Goal: Check status: Check status

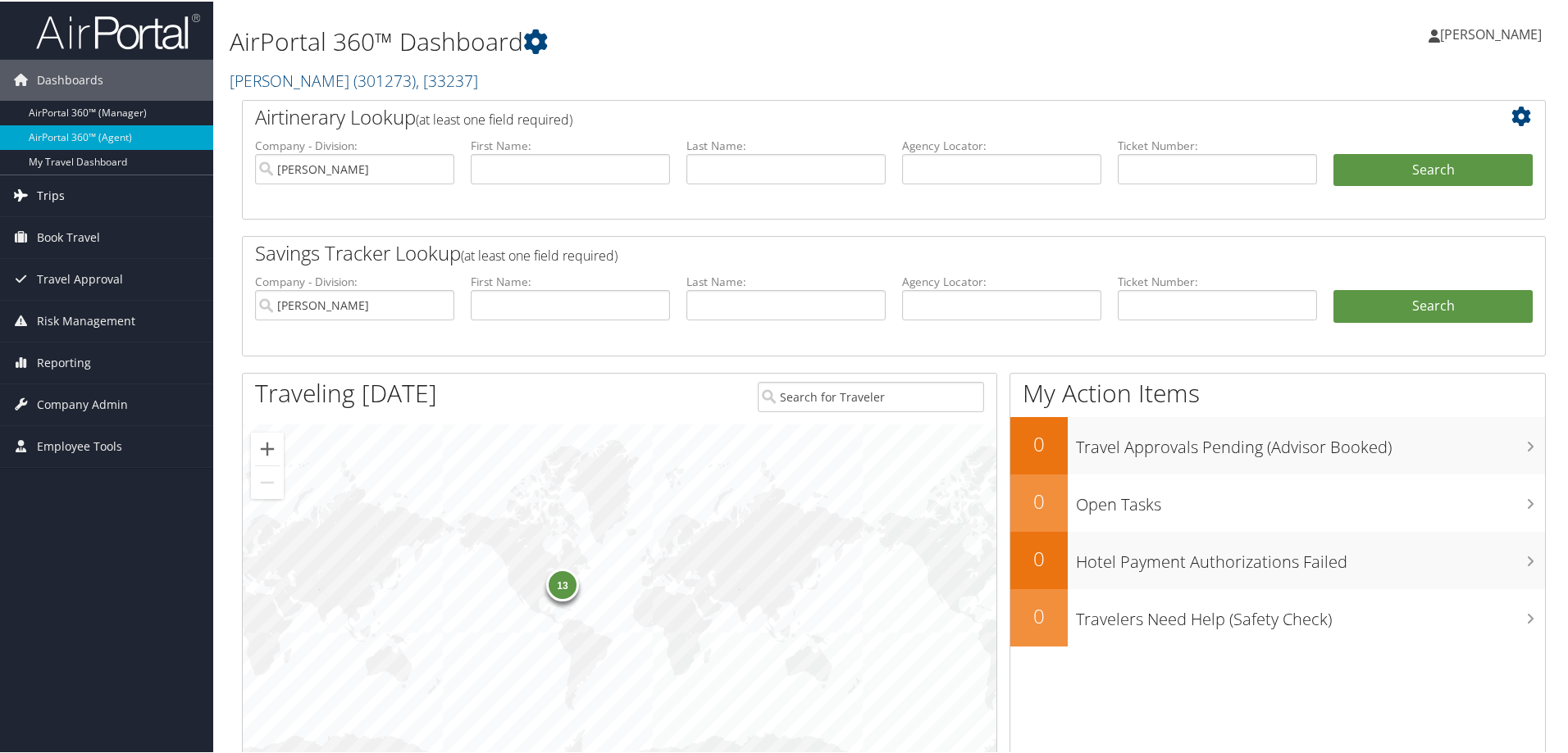
click at [113, 183] on link "Trips" at bounding box center [107, 194] width 214 height 41
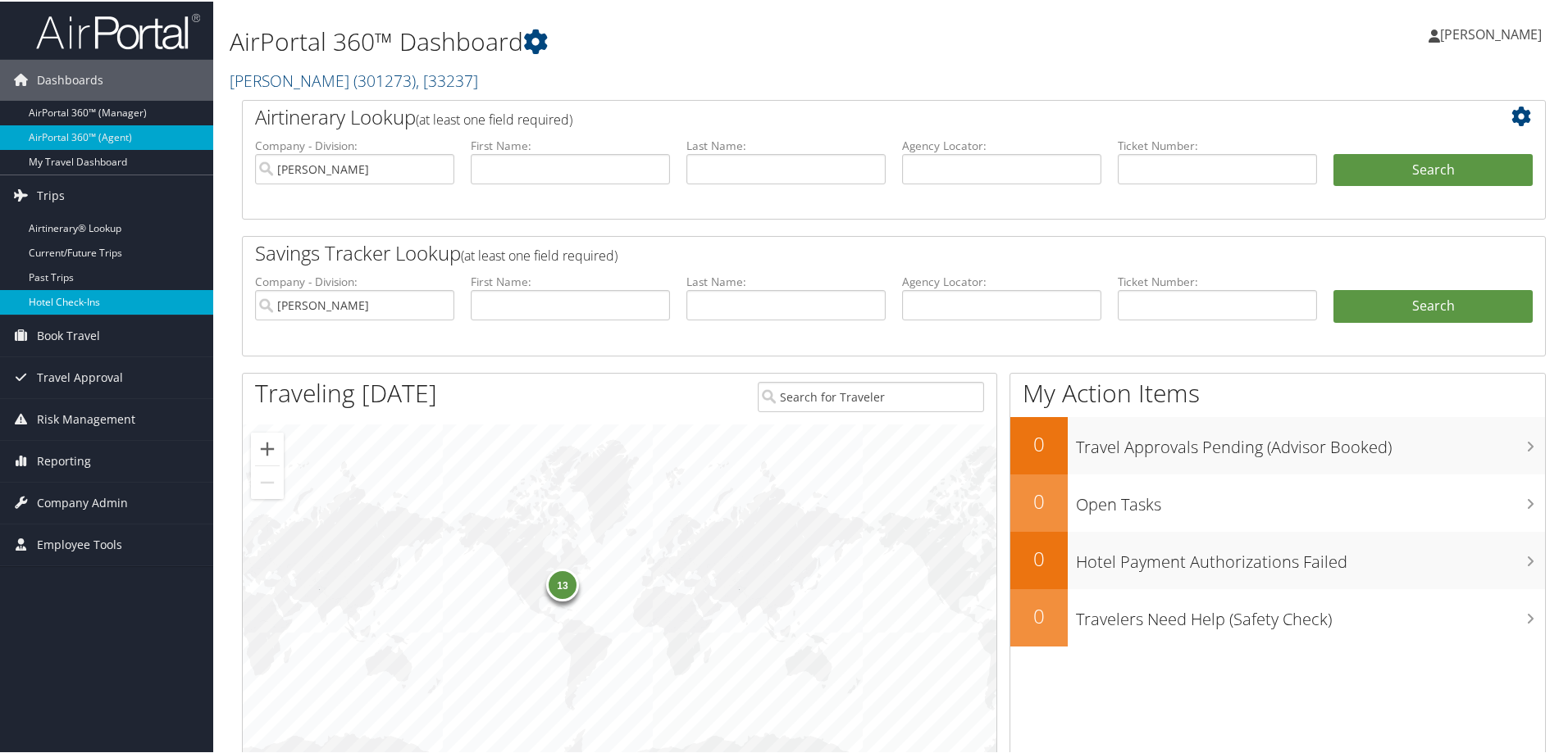
click at [98, 308] on link "Hotel Check-ins" at bounding box center [107, 301] width 214 height 24
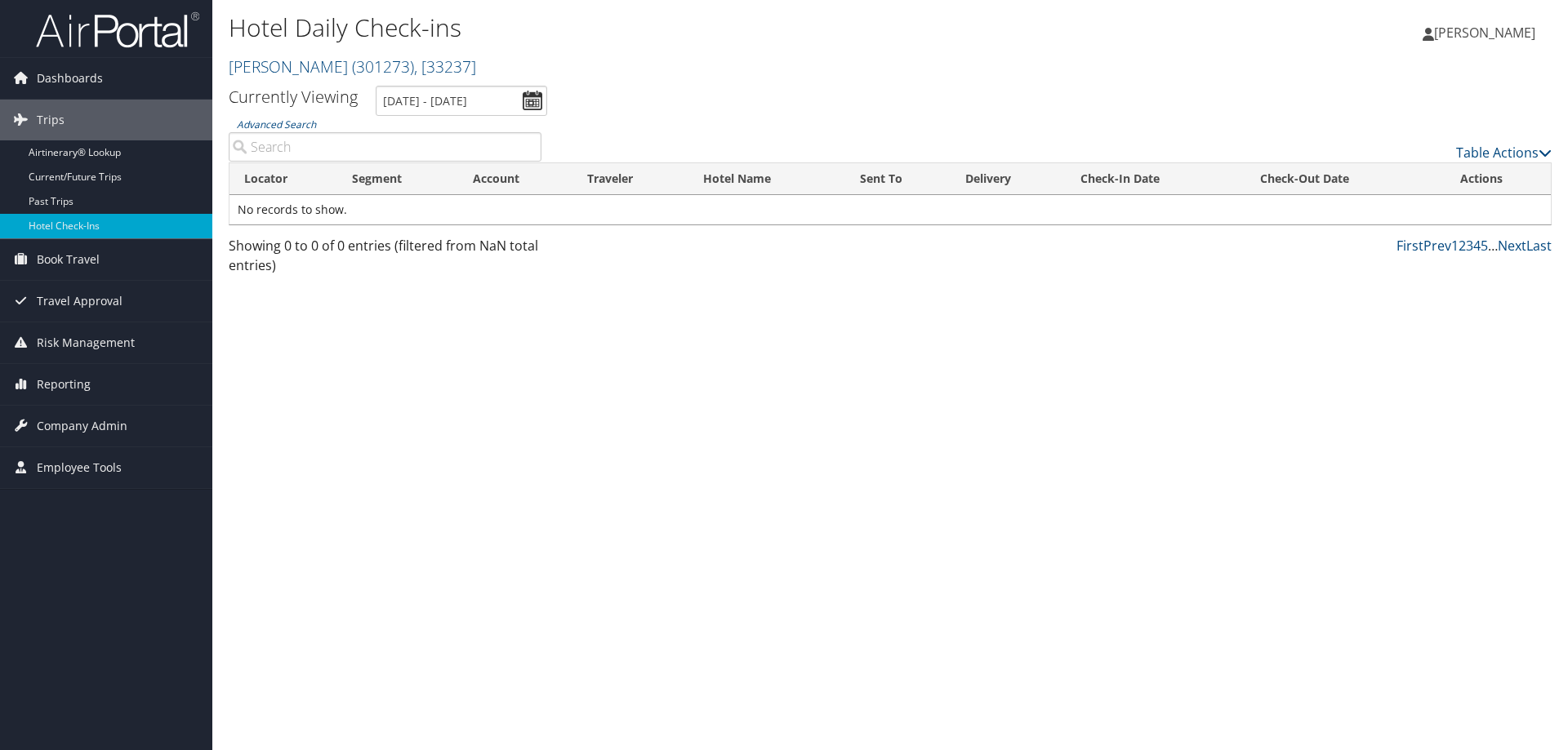
click at [530, 95] on input "[DATE] - [DATE]" at bounding box center [461, 101] width 171 height 31
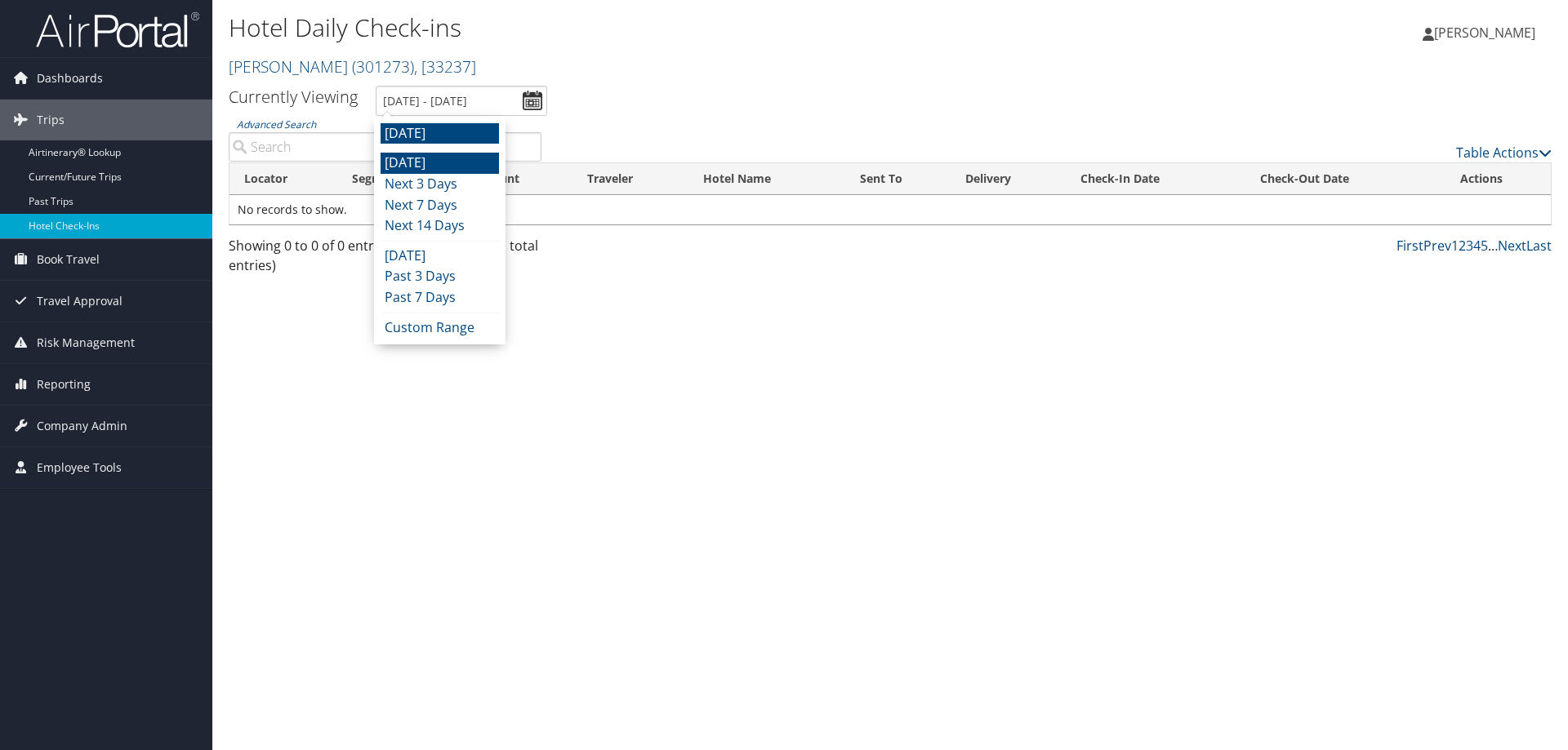
click at [484, 161] on li "[DATE]" at bounding box center [439, 163] width 118 height 21
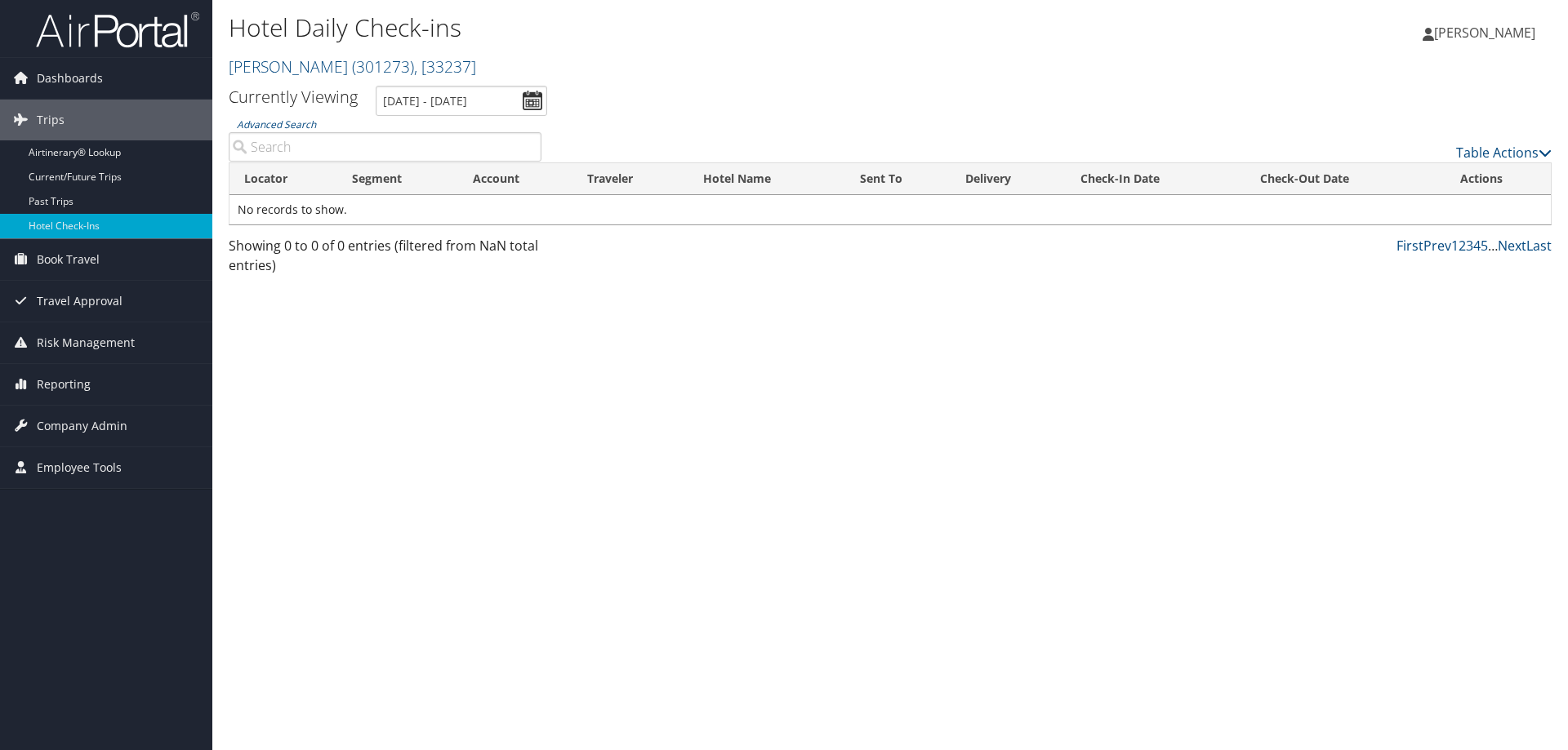
click at [723, 368] on div "Hotel Daily Check-ins [PERSON_NAME] ( 301273 ) , [ 33237 ] [PERSON_NAME] [PERSO…" at bounding box center [890, 375] width 1355 height 750
click at [437, 82] on div "Hotel Daily Check-ins [PERSON_NAME] ( 301273 ) , [ 33237 ] [PERSON_NAME] [PERSO…" at bounding box center [669, 47] width 882 height 78
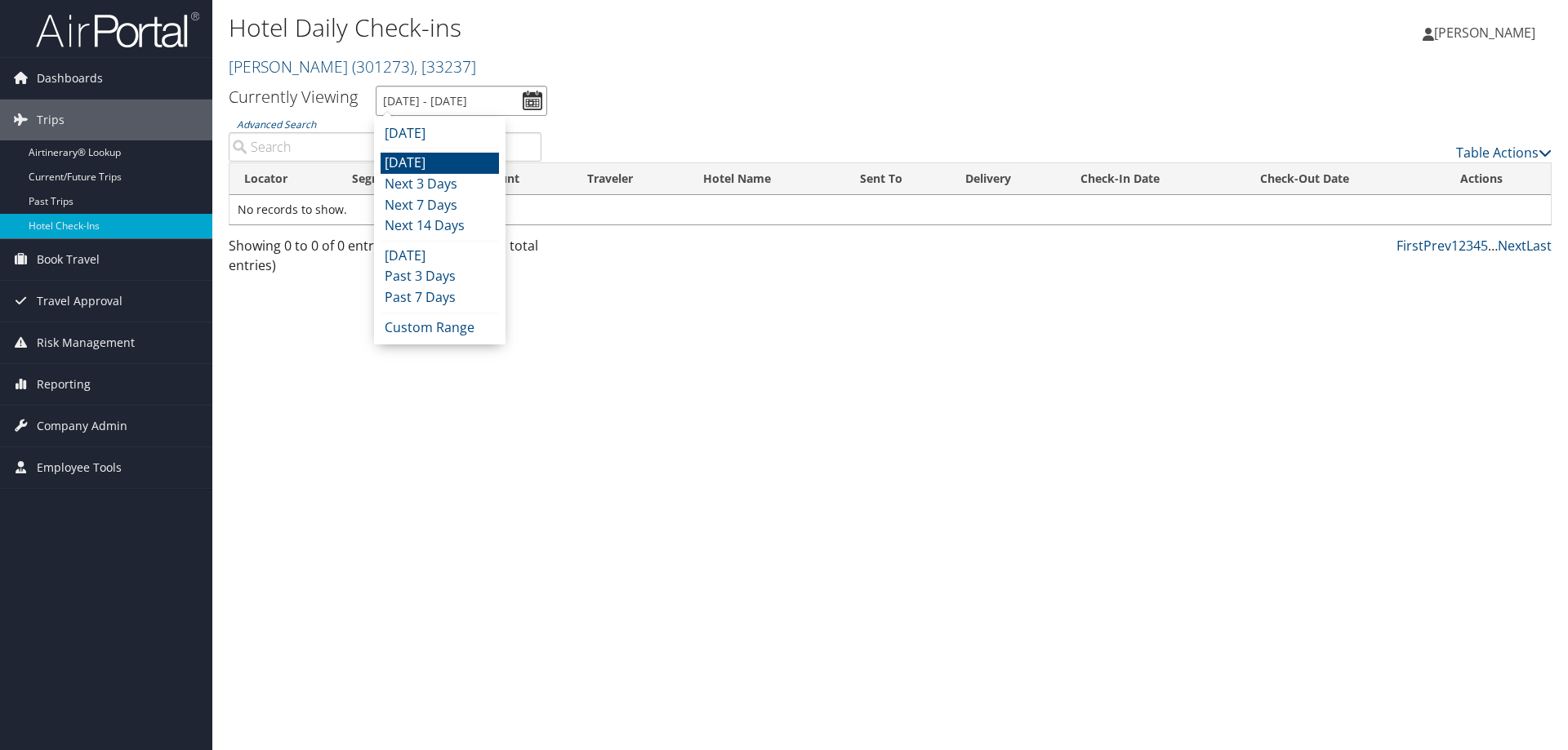
click at [433, 101] on input "[DATE] - [DATE]" at bounding box center [461, 101] width 171 height 31
click at [422, 161] on li "[DATE]" at bounding box center [439, 163] width 118 height 21
type input "[DATE] - [DATE]"
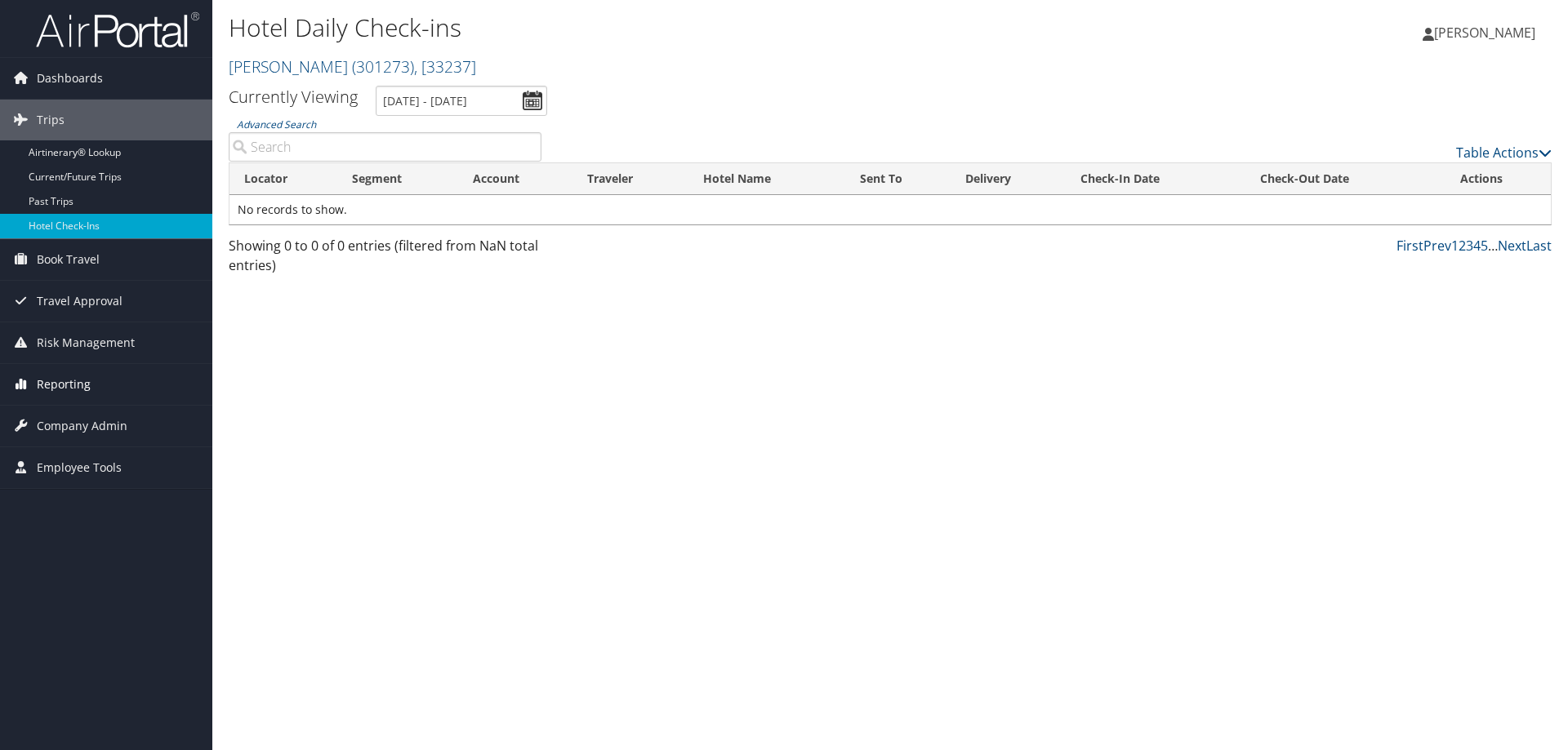
click at [65, 380] on span "Reporting" at bounding box center [64, 385] width 54 height 41
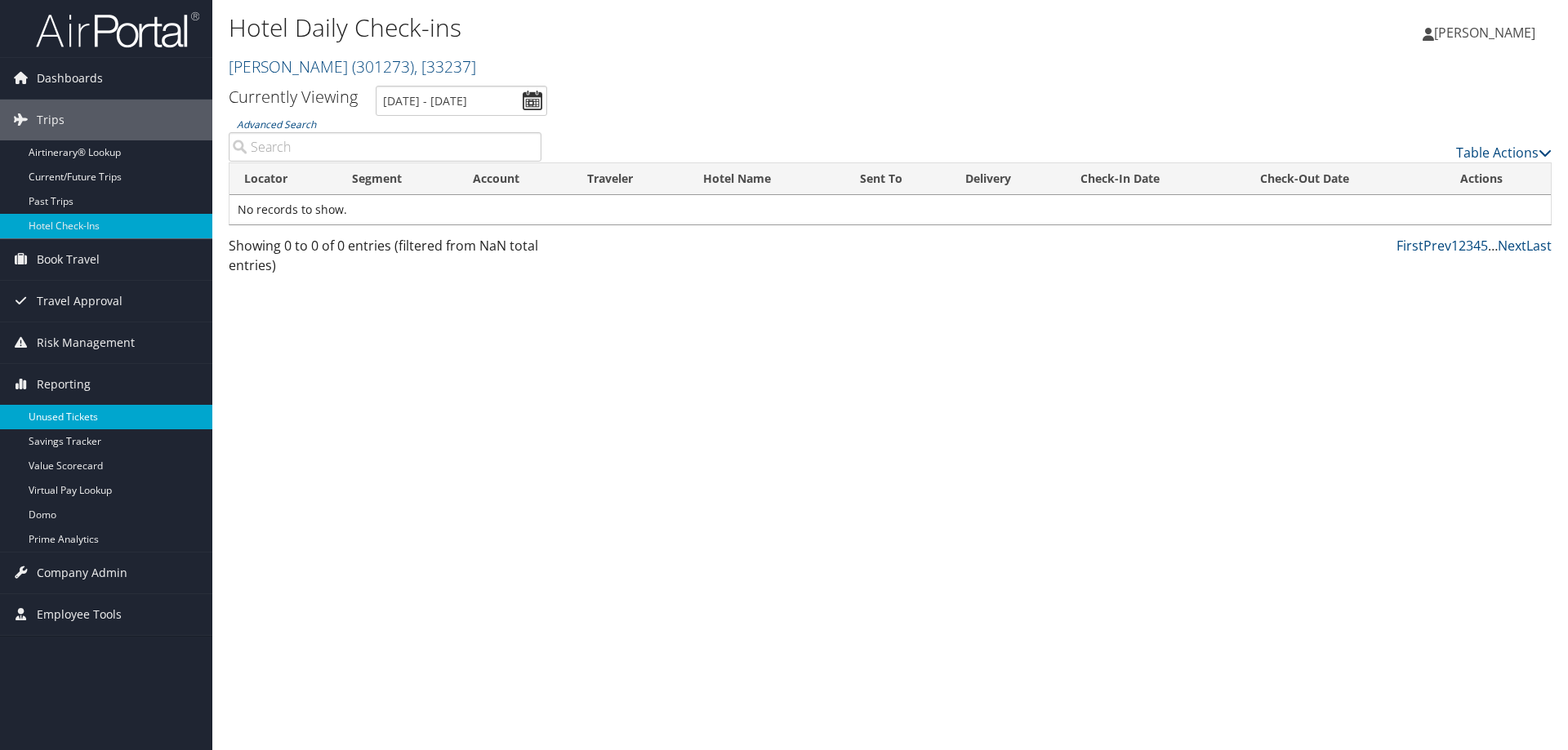
click at [101, 413] on link "Unused Tickets" at bounding box center [106, 417] width 213 height 24
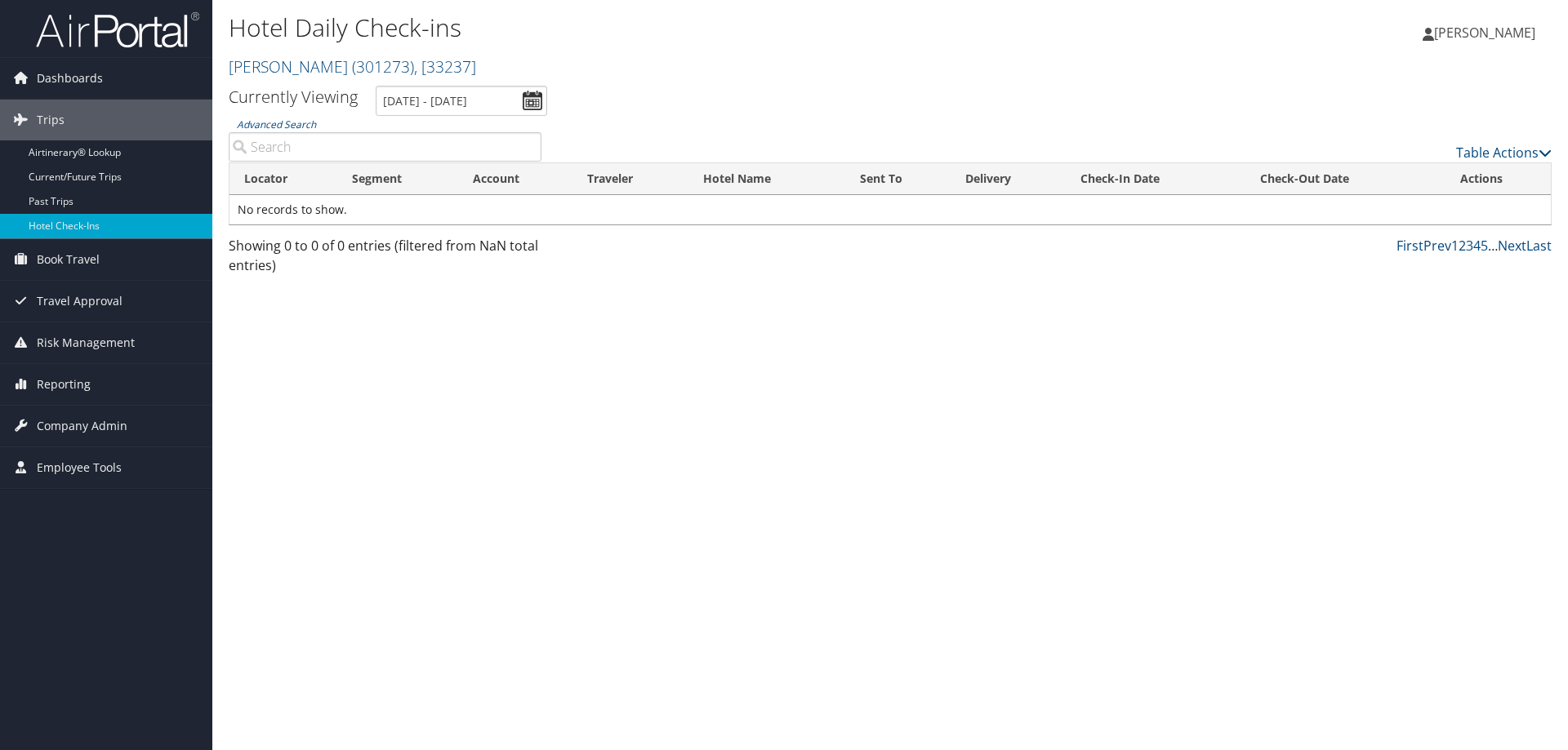
click at [662, 458] on div "Hotel Daily Check-ins Traeger ( 301273 ) , [ 33237 ] Traeger , [33237] Lauren G…" at bounding box center [890, 375] width 1355 height 750
click at [455, 115] on div "Currently Viewing Currently Viewing 10/4/2025 - 10/4/2025 Advanced Search Table…" at bounding box center [890, 185] width 1323 height 198
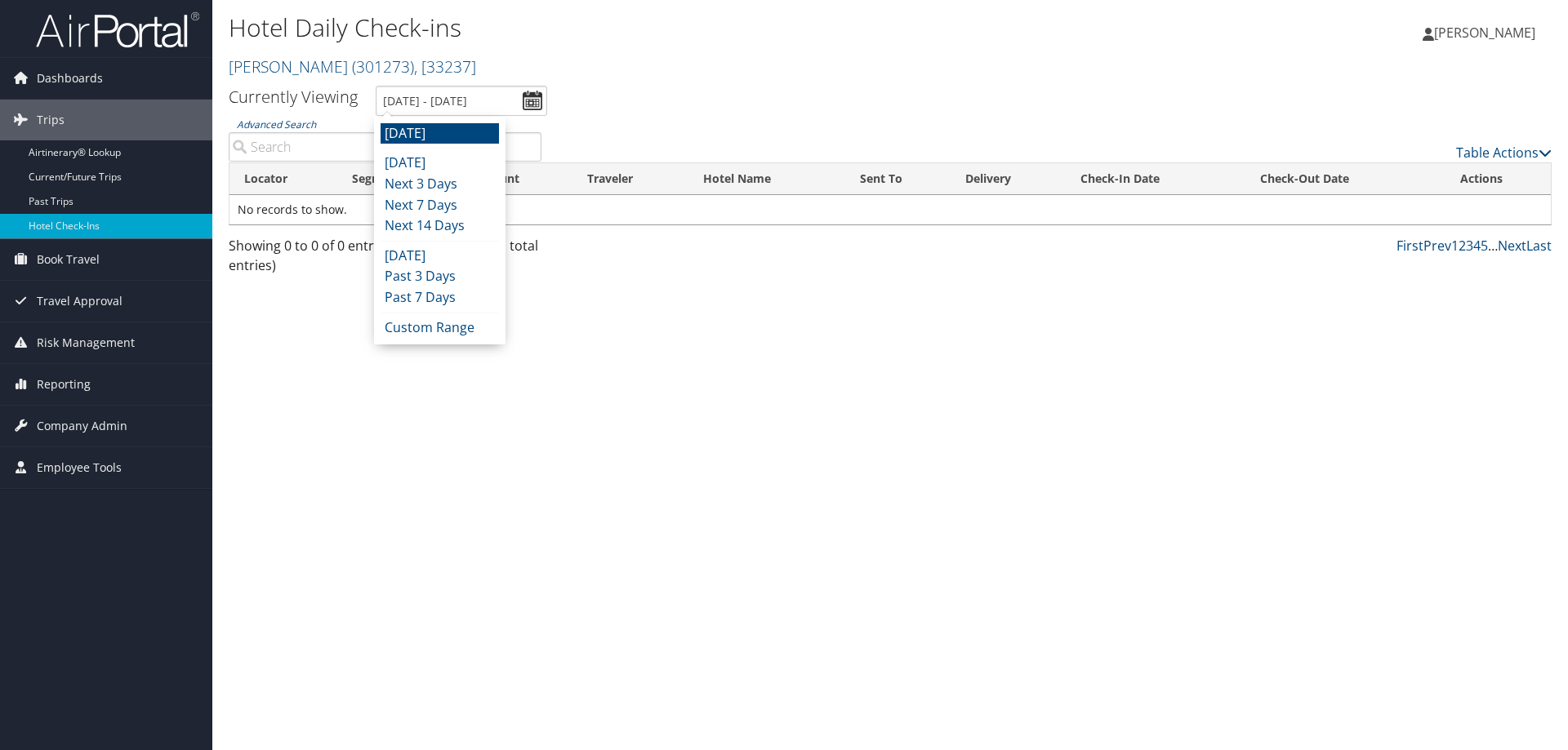
click at [450, 131] on li "[DATE]" at bounding box center [439, 133] width 118 height 21
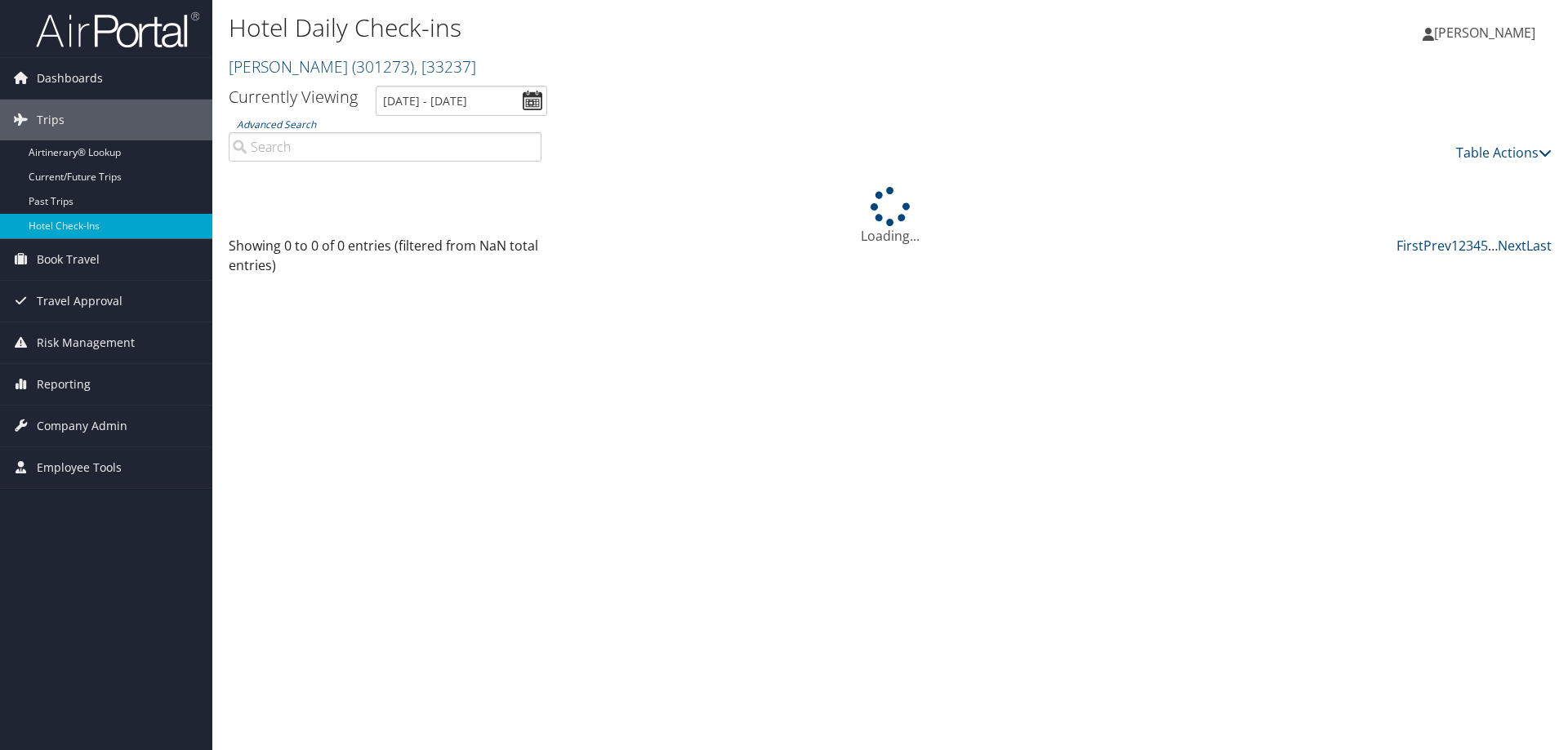
click at [456, 80] on div "Hotel Daily Check-ins Traeger ( 301273 ) , [ 33237 ] Traeger , [33237]" at bounding box center [669, 47] width 882 height 78
click at [451, 112] on input "[DATE] - [DATE]" at bounding box center [461, 101] width 171 height 31
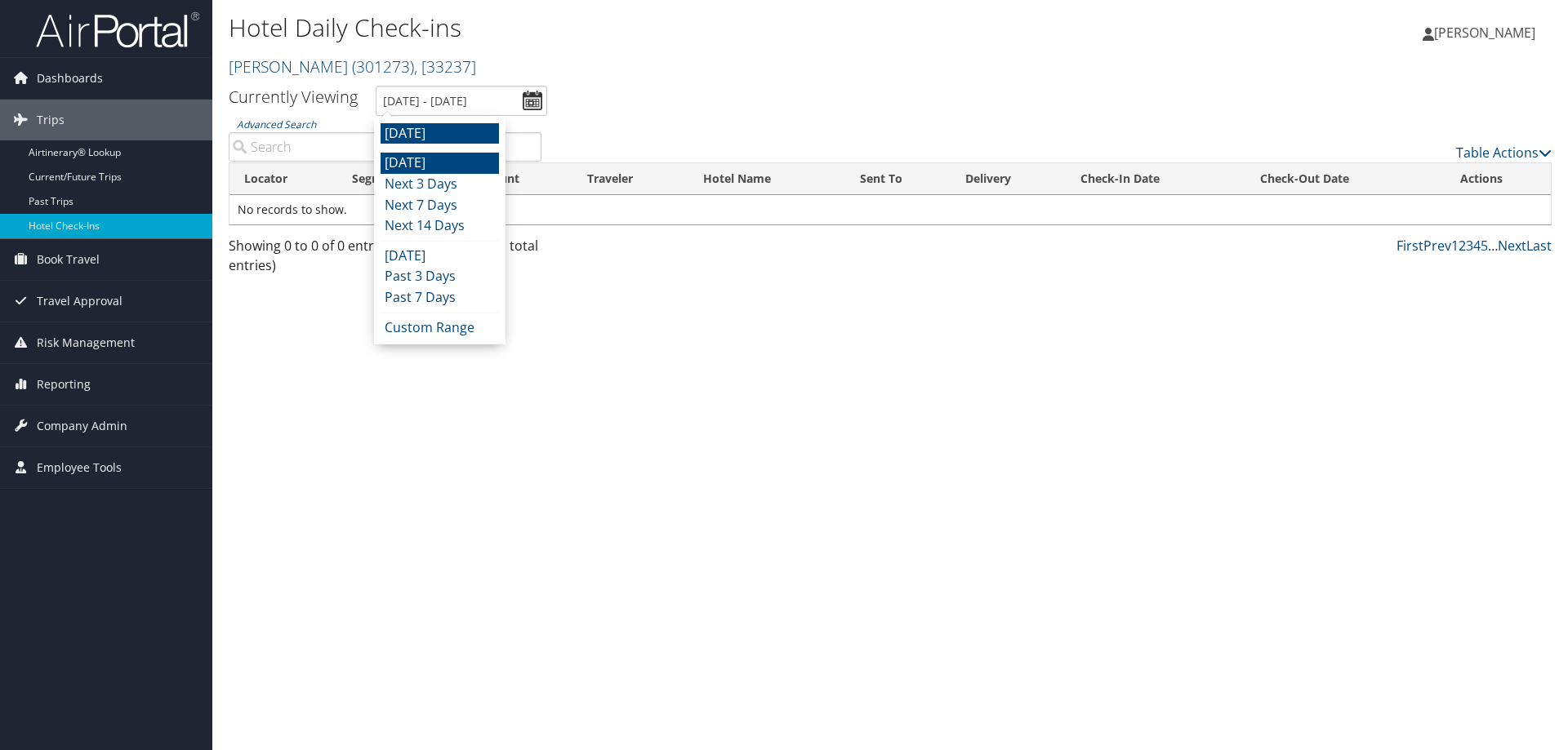
click at [436, 161] on li "[DATE]" at bounding box center [439, 163] width 118 height 21
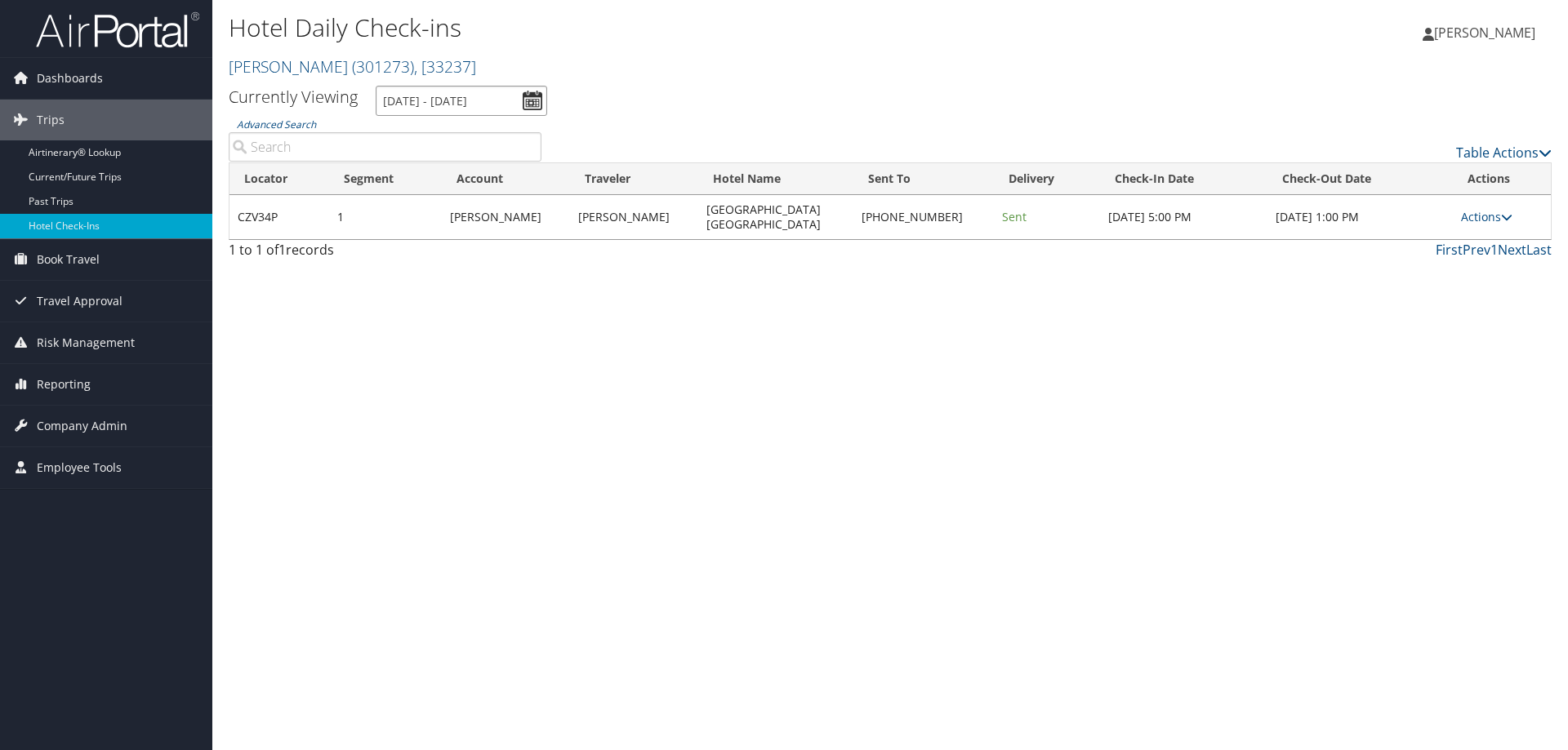
click at [438, 107] on input "[DATE] - [DATE]" at bounding box center [461, 101] width 171 height 31
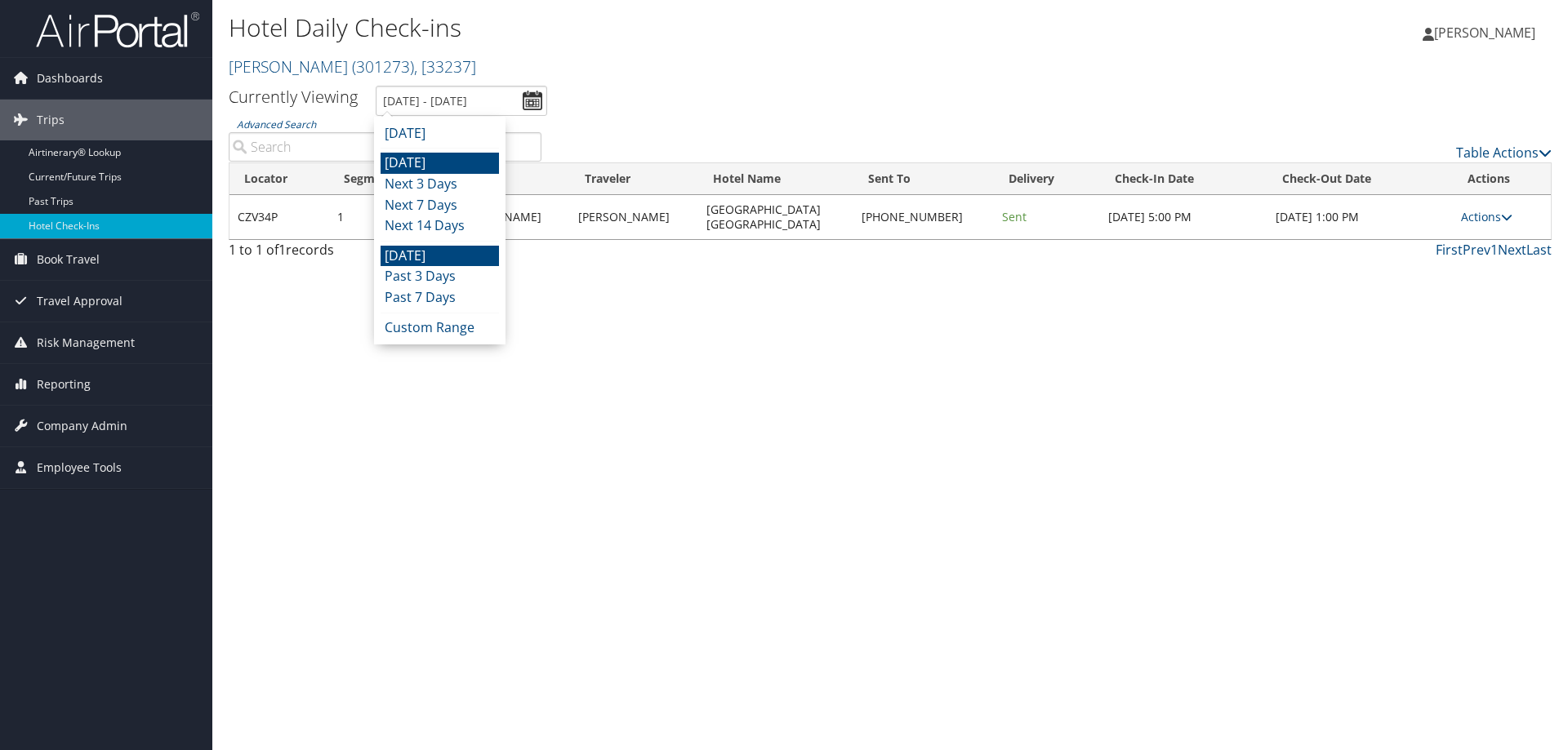
click at [440, 256] on li "[DATE]" at bounding box center [439, 256] width 118 height 21
type input "10/2/2025 - 10/2/2025"
